Goal: Check status: Check status

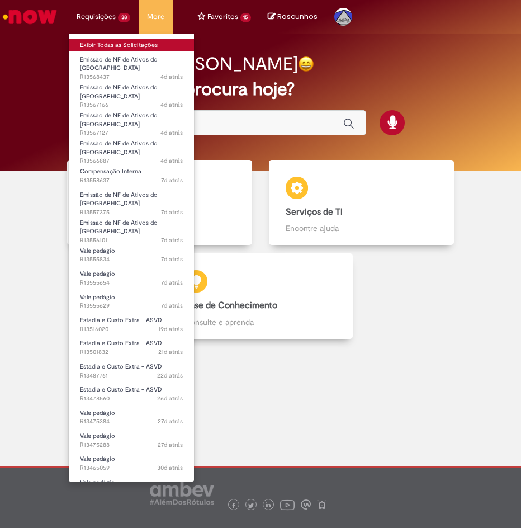
click at [113, 44] on link "Exibir Todas as Solicitações" at bounding box center [131, 45] width 125 height 12
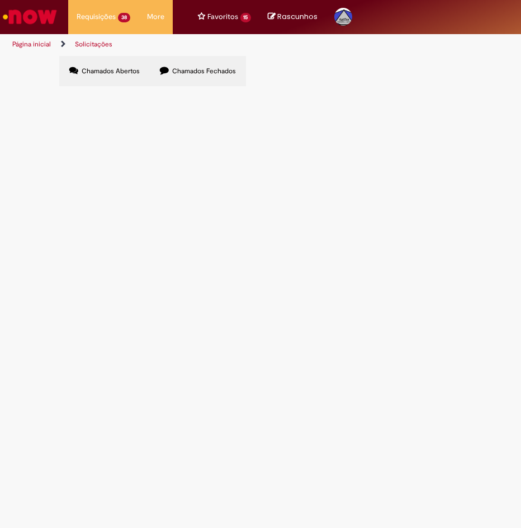
click at [172, 73] on span "Chamados Fechados" at bounding box center [204, 71] width 64 height 9
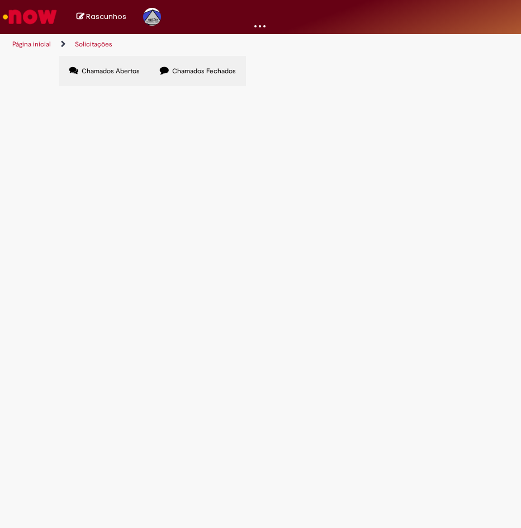
click at [193, 77] on label "Chamados Fechados" at bounding box center [198, 71] width 96 height 30
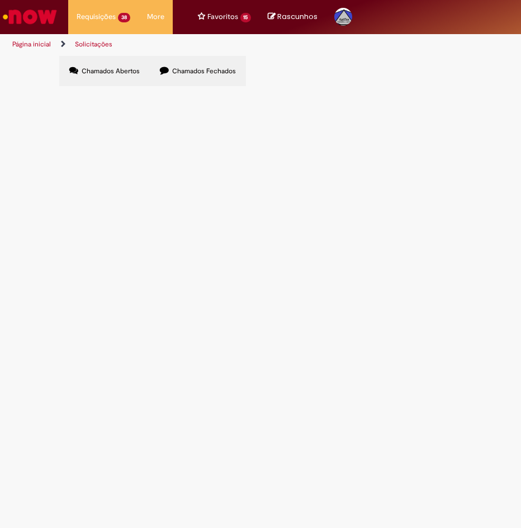
click at [165, 69] on label "Chamados Fechados" at bounding box center [198, 71] width 96 height 30
click at [0, 0] on input "Pesquisar" at bounding box center [0, 0] width 0 height 0
type input "******"
click at [0, 0] on span "Pesquisar" at bounding box center [0, 0] width 0 height 0
